Goal: Task Accomplishment & Management: Use online tool/utility

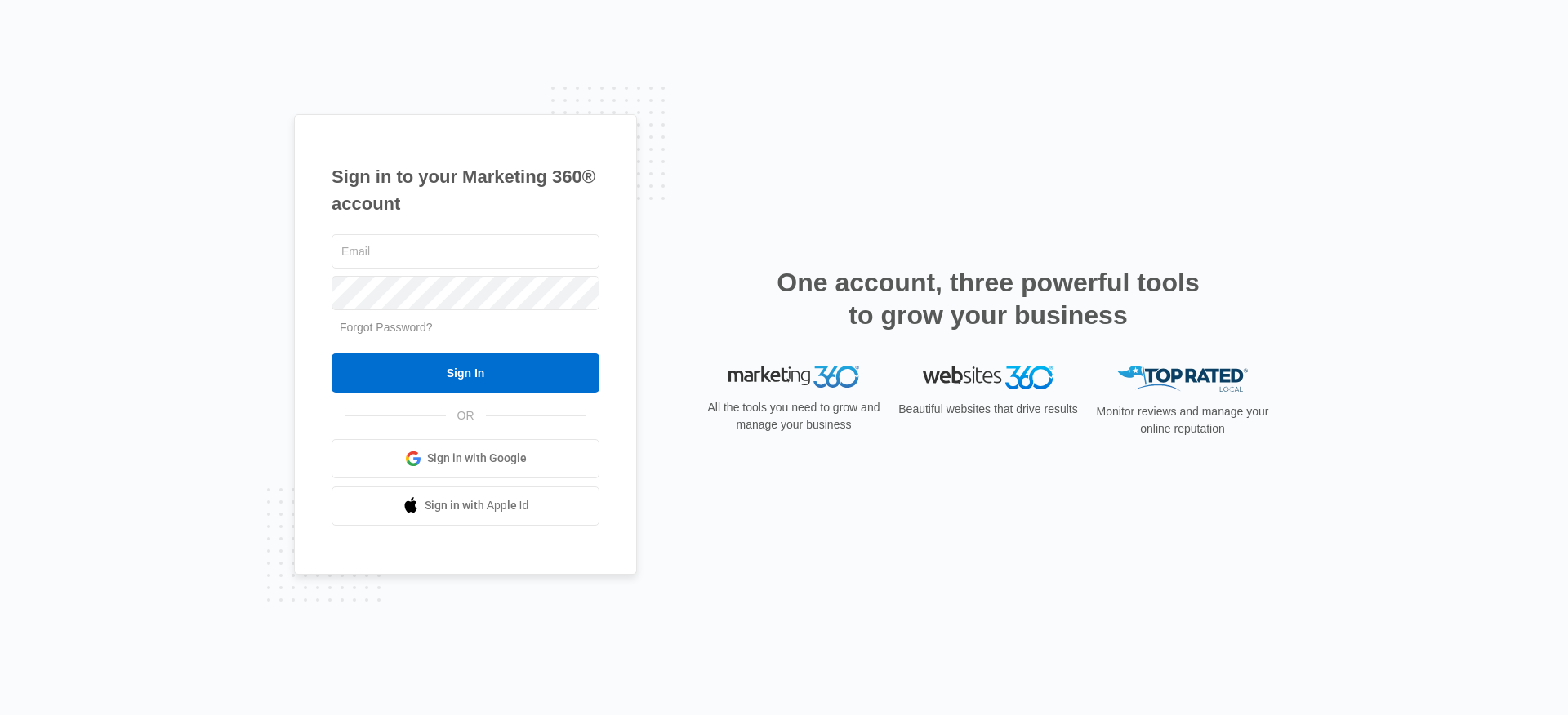
type input "[PERSON_NAME][EMAIL_ADDRESS][PERSON_NAME][DOMAIN_NAME]"
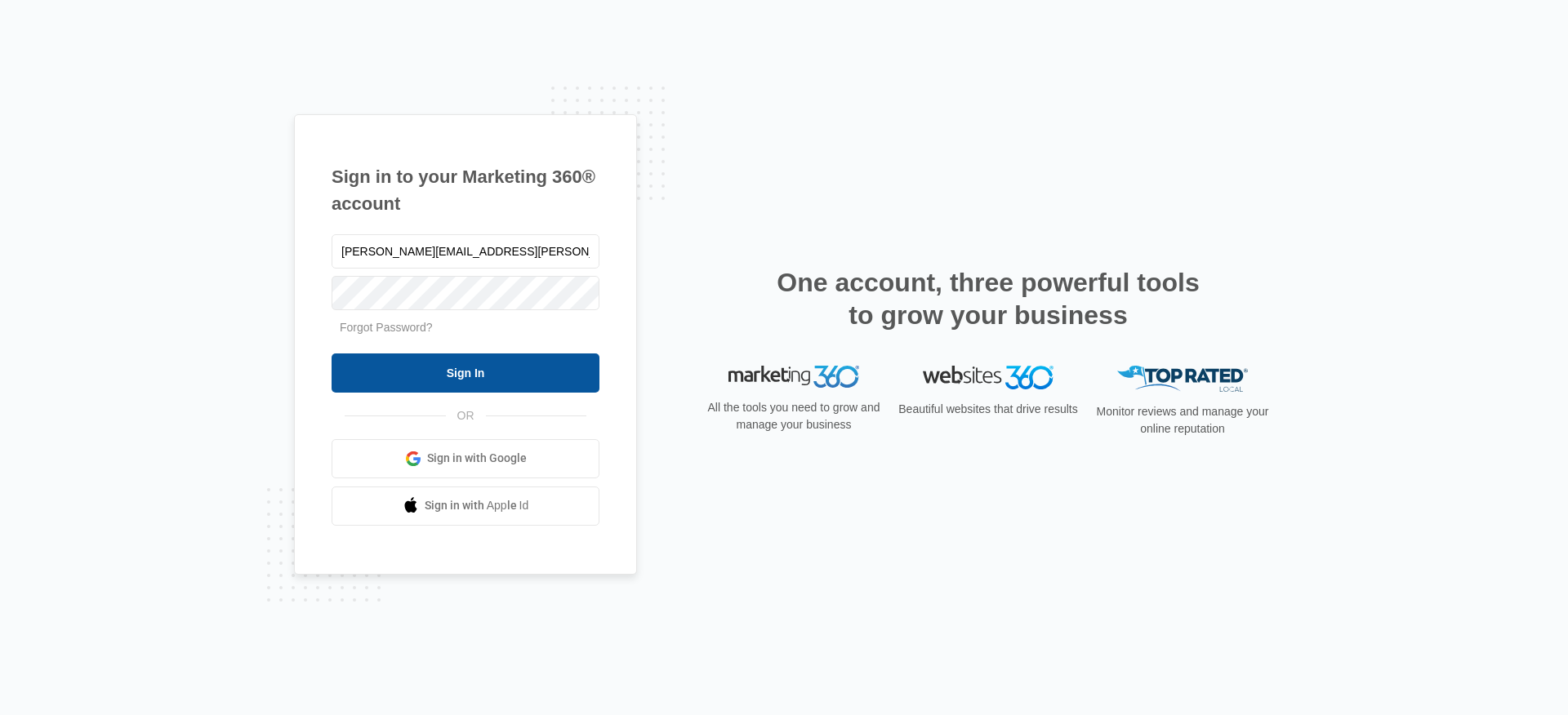
click at [518, 369] on input "Sign In" at bounding box center [465, 372] width 267 height 39
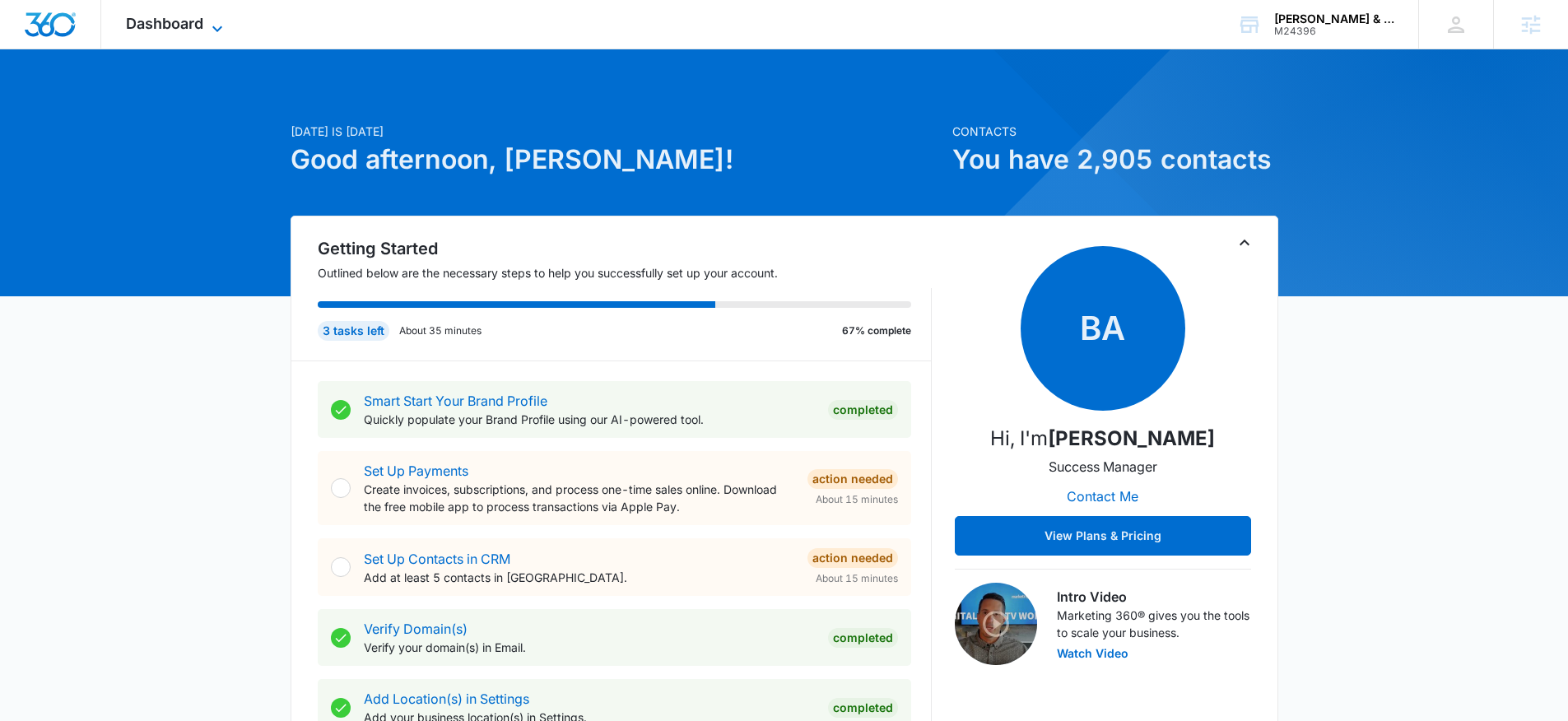
click at [177, 26] on span "Dashboard" at bounding box center [165, 24] width 77 height 18
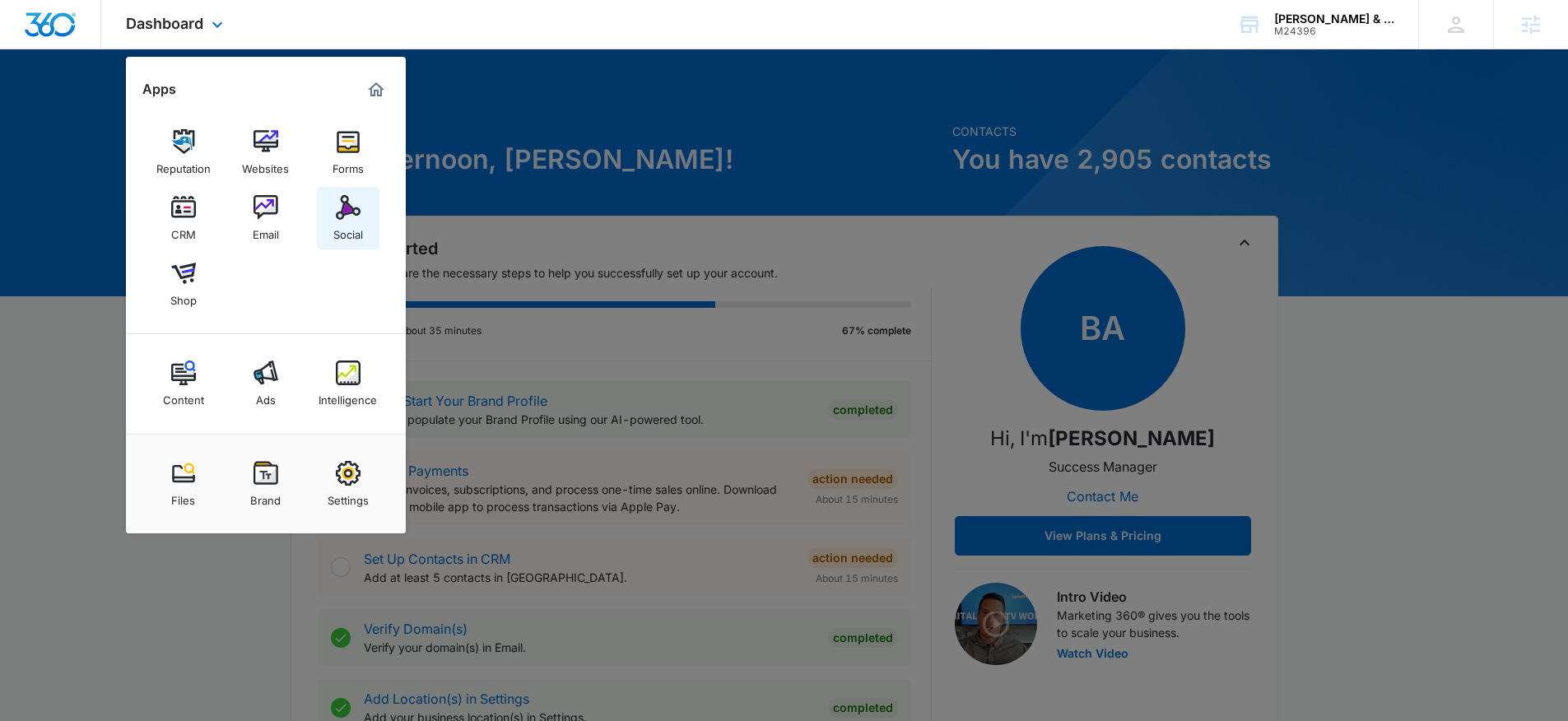
click at [338, 211] on img at bounding box center [348, 207] width 24 height 24
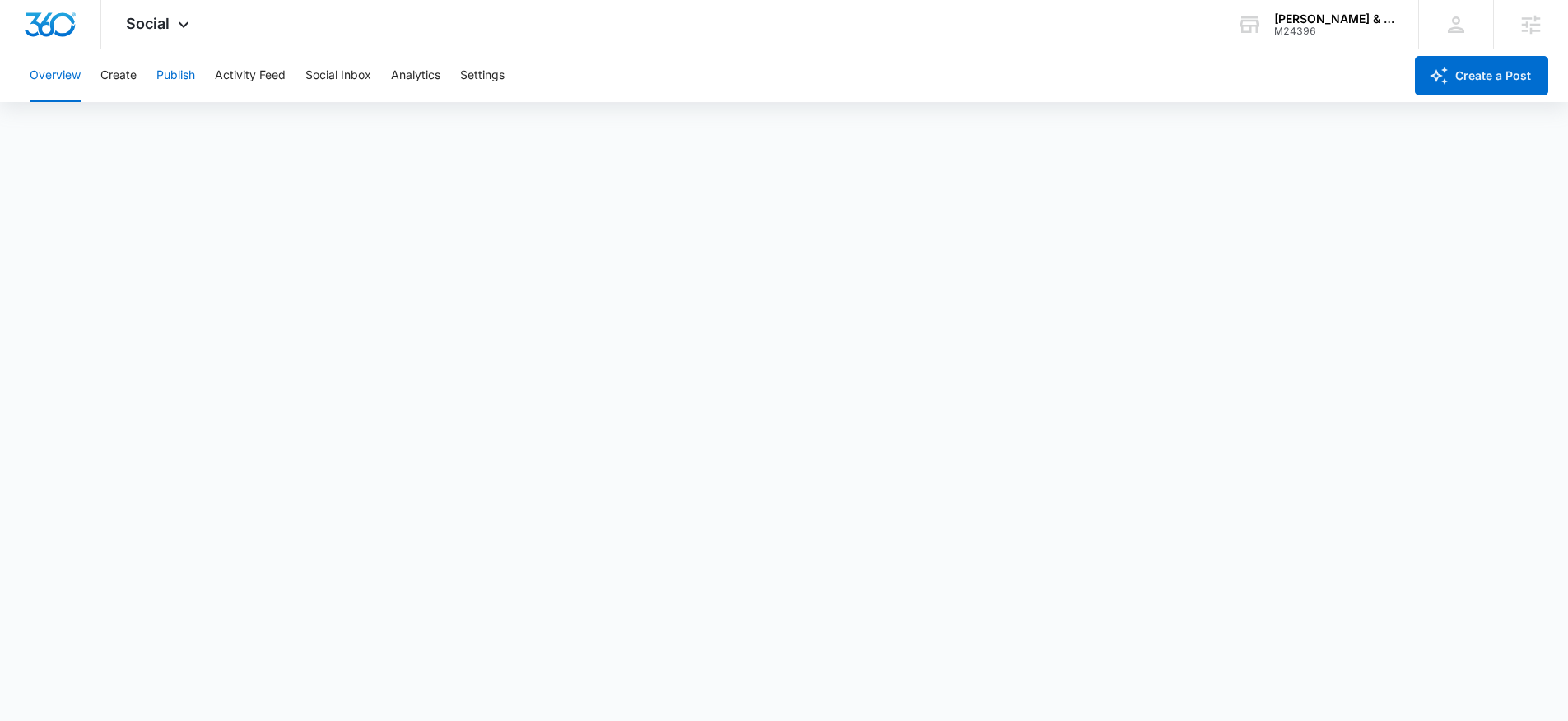
click at [172, 81] on button "Publish" at bounding box center [176, 76] width 39 height 53
click at [124, 127] on button "Schedules" at bounding box center [126, 125] width 56 height 46
click at [118, 76] on button "Create" at bounding box center [118, 76] width 36 height 53
click at [149, 122] on button "Approvals" at bounding box center [161, 125] width 55 height 46
